Goal: Task Accomplishment & Management: Manage account settings

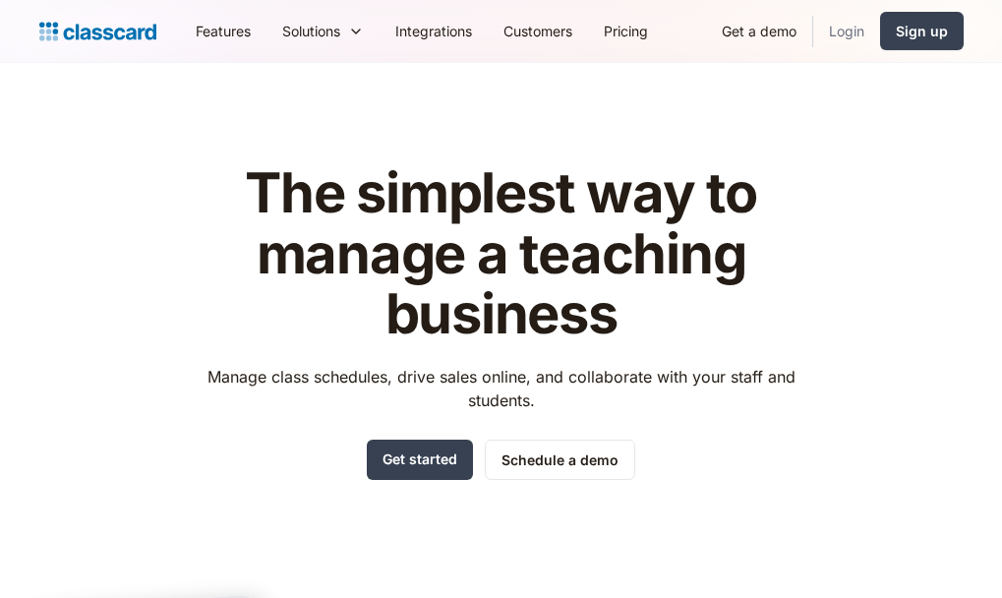
click at [842, 30] on link "Login" at bounding box center [846, 31] width 67 height 44
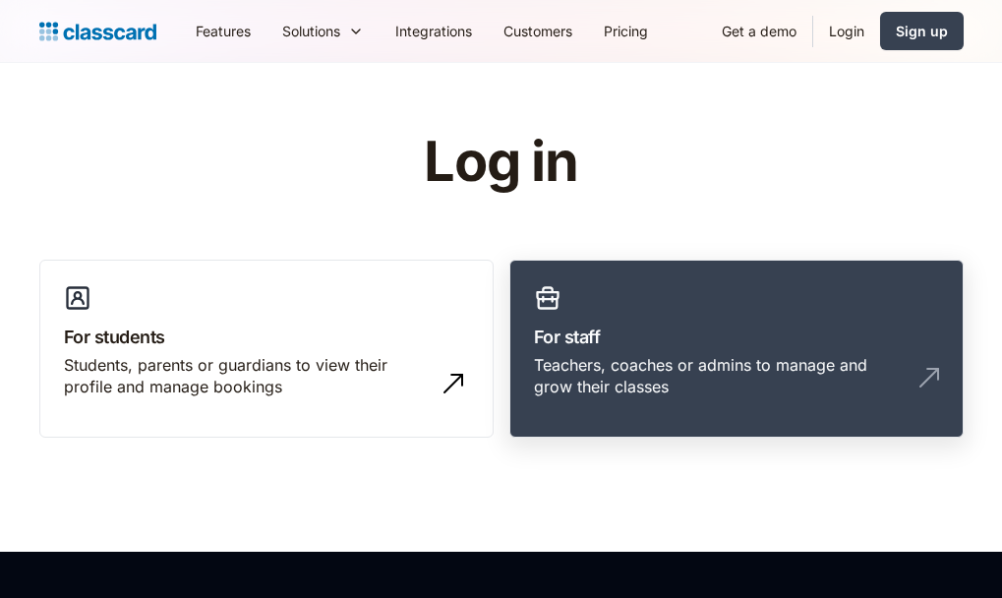
click at [613, 346] on h3 "For staff" at bounding box center [736, 337] width 405 height 27
